Goal: Transaction & Acquisition: Purchase product/service

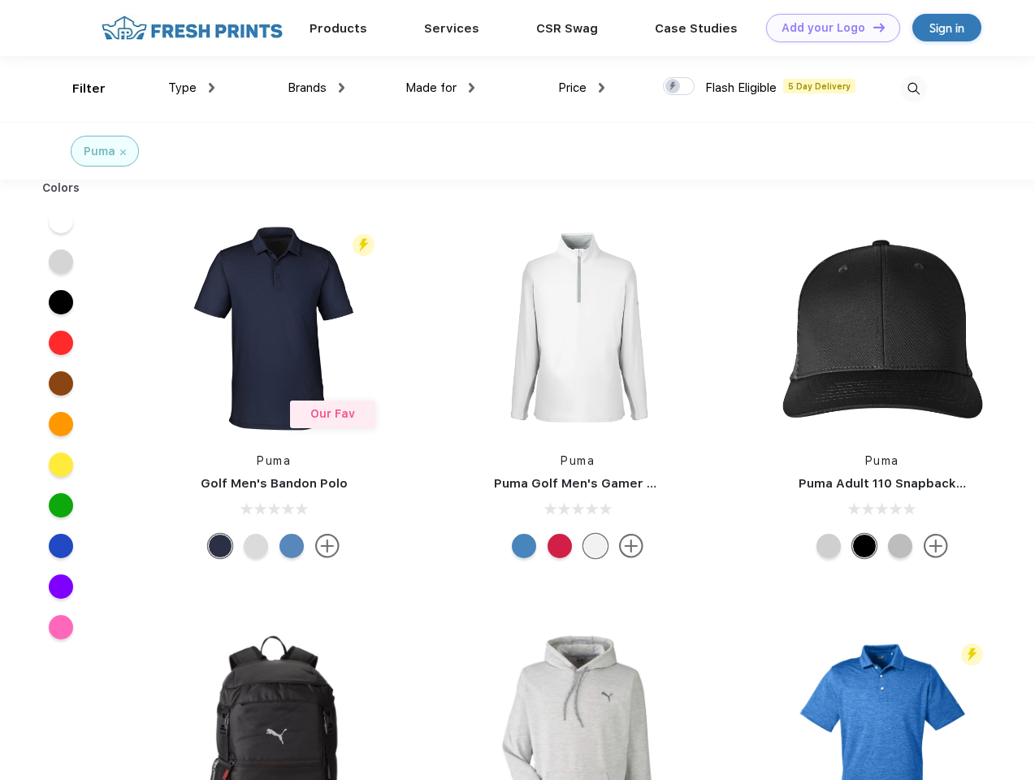
click at [827, 28] on link "Add your Logo Design Tool" at bounding box center [833, 28] width 134 height 28
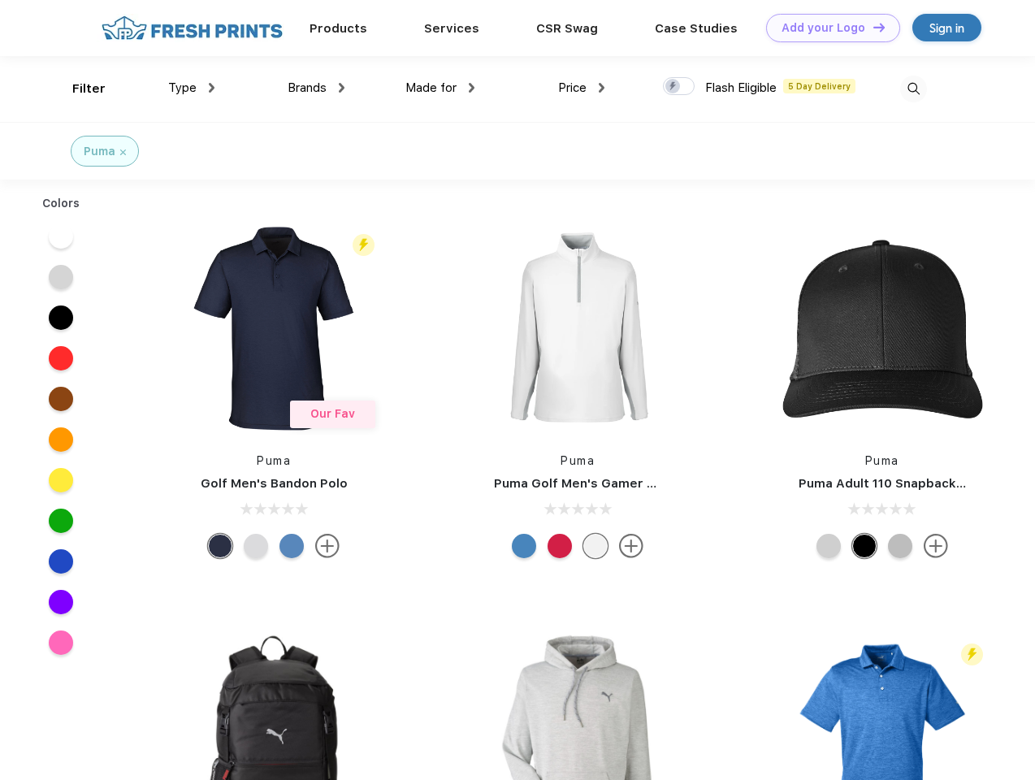
click at [0, 0] on div "Design Tool" at bounding box center [0, 0] width 0 height 0
click at [872, 27] on link "Add your Logo Design Tool" at bounding box center [833, 28] width 134 height 28
click at [78, 89] on div "Filter" at bounding box center [88, 89] width 33 height 19
click at [192, 88] on span "Type" at bounding box center [182, 87] width 28 height 15
click at [316, 88] on span "Brands" at bounding box center [307, 87] width 39 height 15
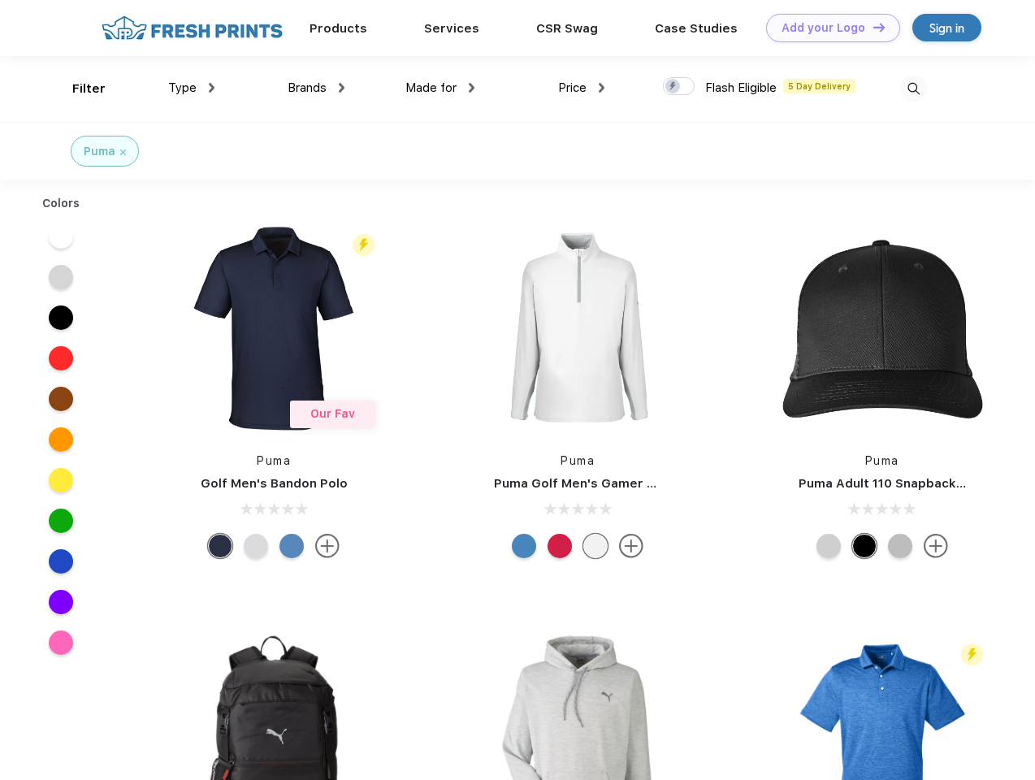
click at [440, 88] on span "Made for" at bounding box center [430, 87] width 51 height 15
click at [582, 88] on span "Price" at bounding box center [572, 87] width 28 height 15
click at [679, 87] on div at bounding box center [679, 86] width 32 height 18
click at [674, 87] on input "checkbox" at bounding box center [668, 81] width 11 height 11
click at [913, 89] on img at bounding box center [913, 89] width 27 height 27
